Goal: Task Accomplishment & Management: Manage account settings

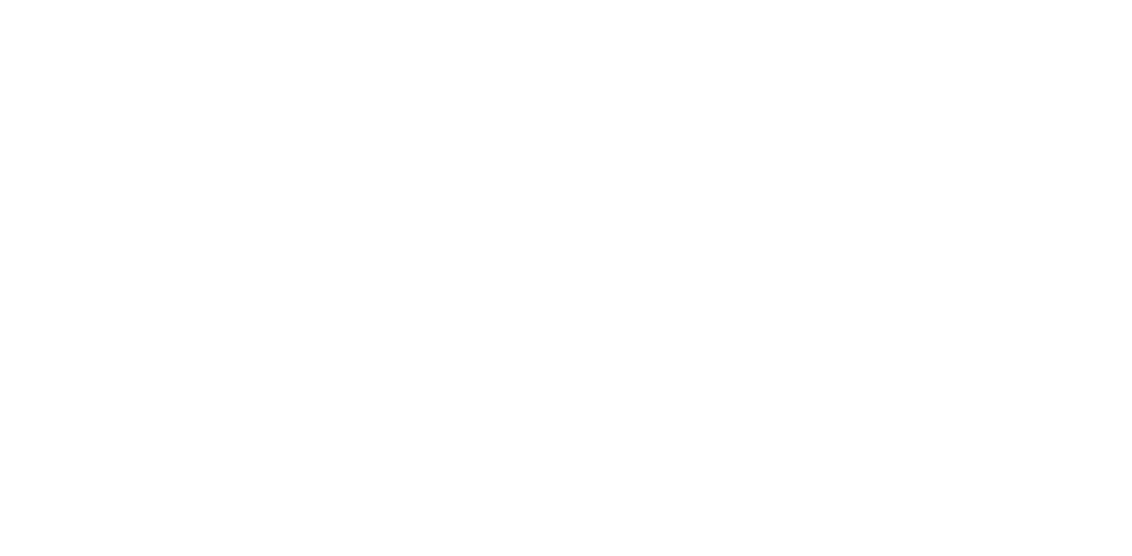
select select ""hr_recruiting""
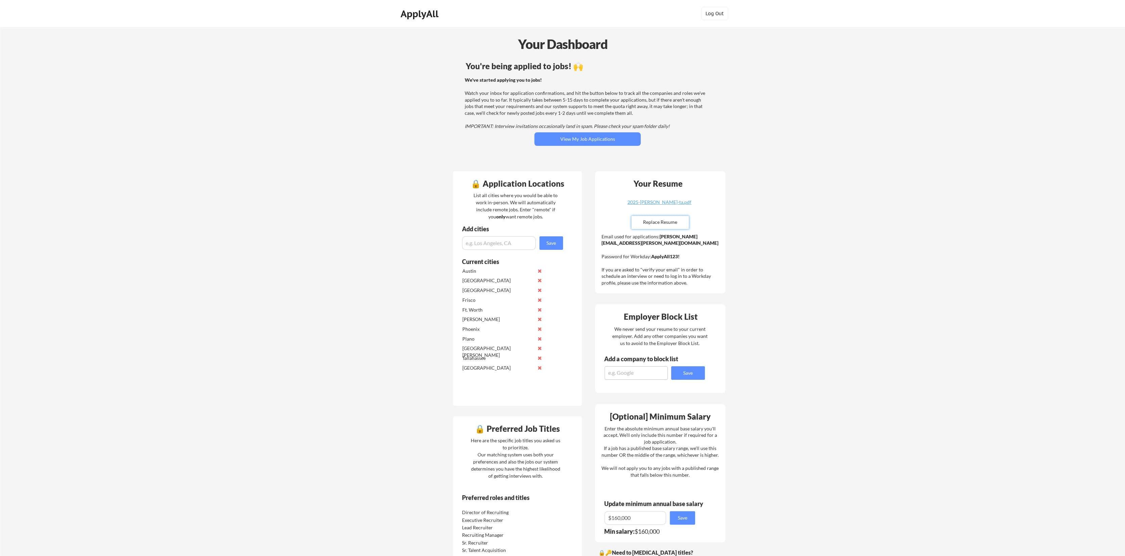
click at [664, 223] on input "file" at bounding box center [659, 222] width 57 height 13
type input "C:\fakepath\2025 Jonathan Miller CV.pdf"
click at [580, 139] on button "View My Job Applications" at bounding box center [587, 139] width 106 height 14
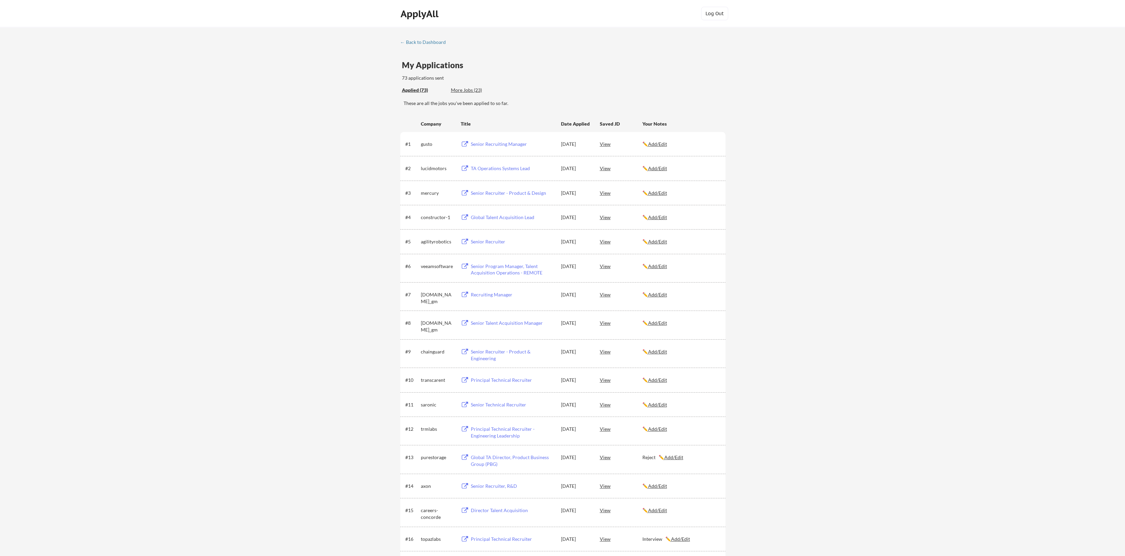
click at [467, 89] on div "More Jobs (23)" at bounding box center [476, 90] width 50 height 7
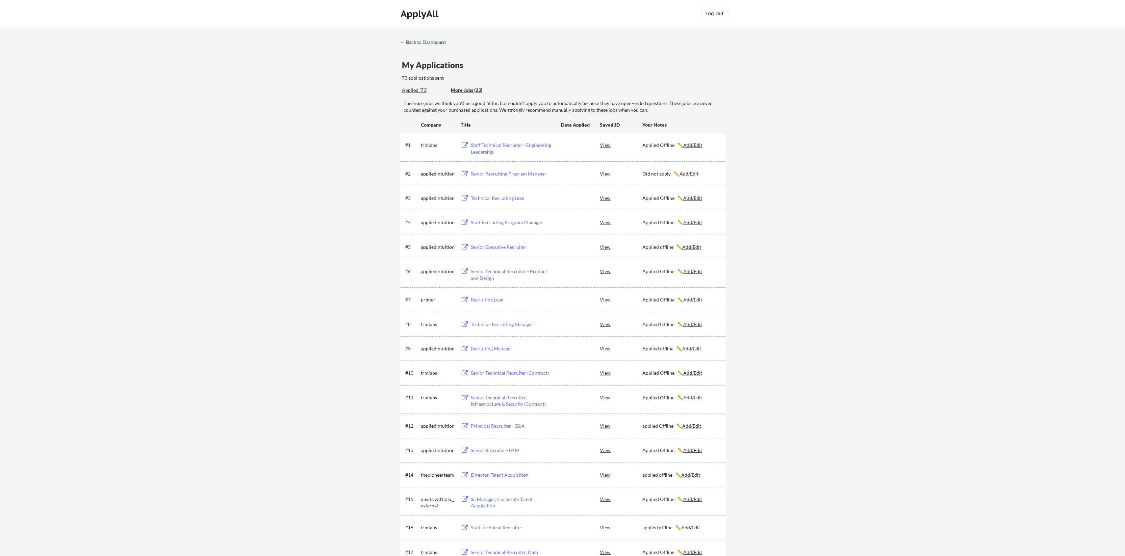
click at [415, 42] on div "← Back to Dashboard" at bounding box center [425, 42] width 51 height 5
